Goal: Transaction & Acquisition: Purchase product/service

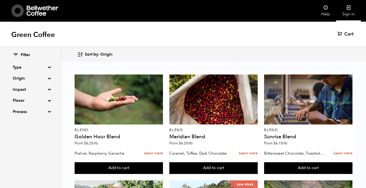
click at [350, 8] on icon at bounding box center [348, 7] width 5 height 5
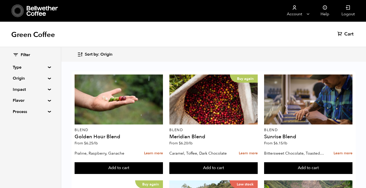
scroll to position [309, 0]
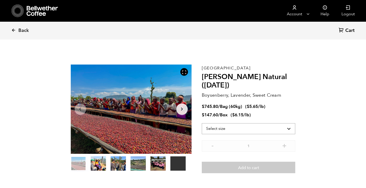
scroll to position [222, 218]
click at [21, 32] on span "Back" at bounding box center [23, 31] width 10 height 6
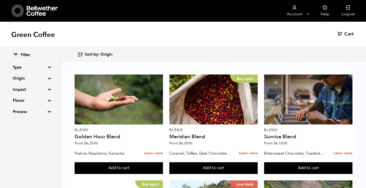
scroll to position [305, 0]
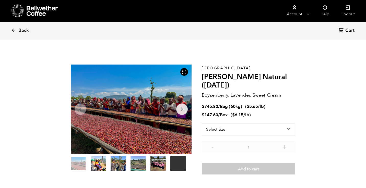
scroll to position [222, 218]
select select "bag-3"
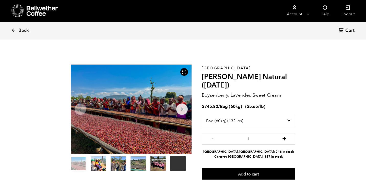
click at [285, 139] on button "+" at bounding box center [284, 138] width 6 height 5
type input "3"
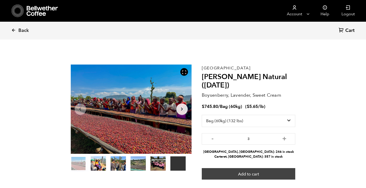
click at [260, 170] on button "Add to cart" at bounding box center [249, 174] width 94 height 12
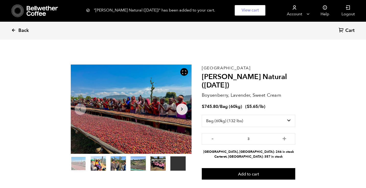
click at [23, 30] on span "Back" at bounding box center [23, 31] width 10 height 6
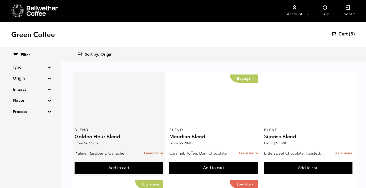
scroll to position [105, 0]
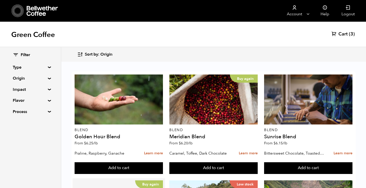
click at [128, 170] on button "Add to cart" at bounding box center [119, 168] width 88 height 12
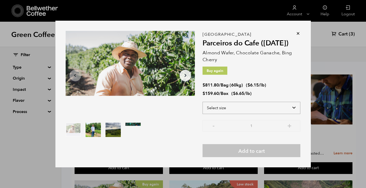
select select "bag-3"
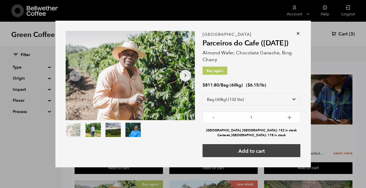
click at [260, 149] on button "Add to cart" at bounding box center [251, 150] width 98 height 13
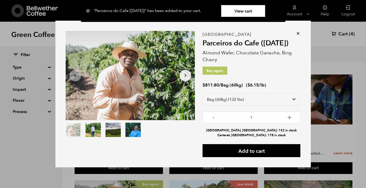
click at [297, 33] on icon at bounding box center [297, 33] width 5 height 5
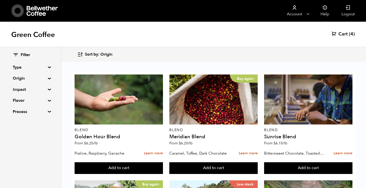
click at [340, 36] on span "Cart" at bounding box center [342, 34] width 9 height 6
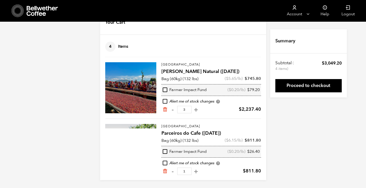
scroll to position [19, 0]
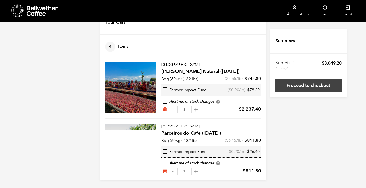
click at [296, 86] on link "Proceed to checkout" at bounding box center [308, 85] width 66 height 13
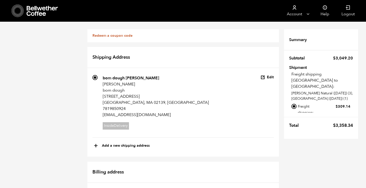
scroll to position [245, 0]
radio input "true"
